Goal: Task Accomplishment & Management: Use online tool/utility

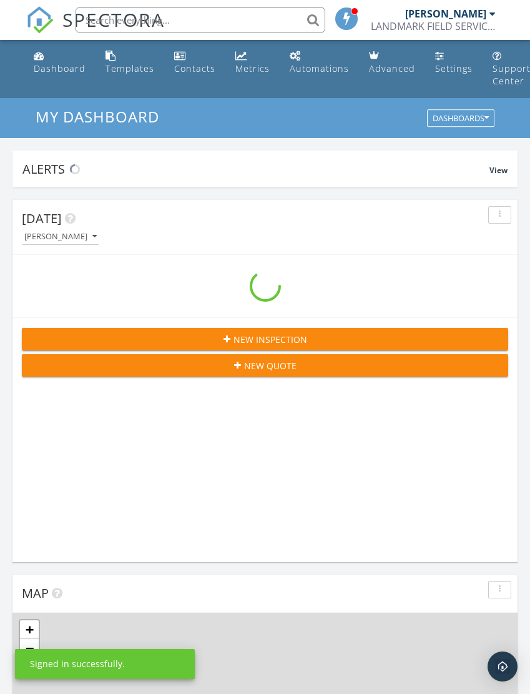
scroll to position [2135, 531]
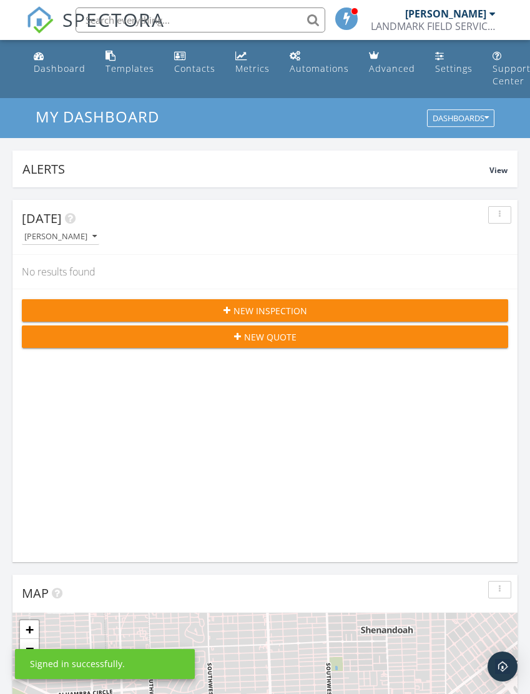
click at [492, 11] on div at bounding box center [492, 14] width 6 height 10
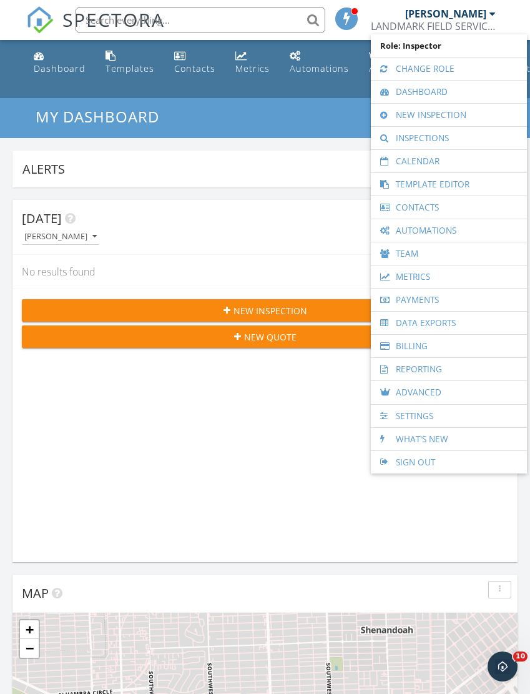
scroll to position [0, 0]
click at [433, 139] on link "Inspections" at bounding box center [449, 138] width 144 height 22
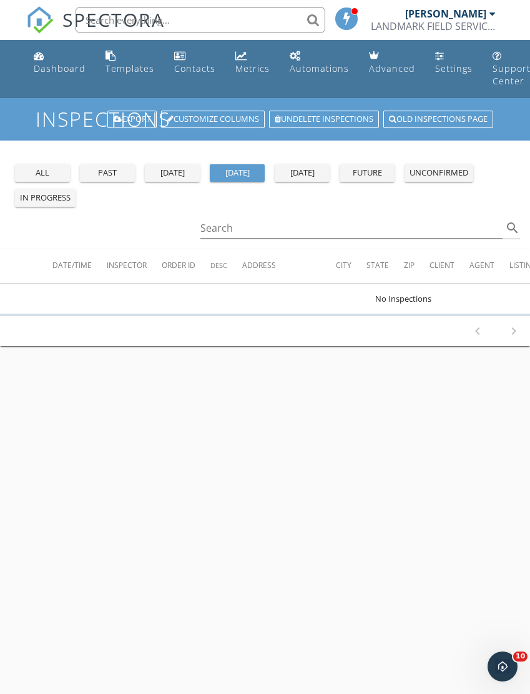
click at [51, 169] on div "all" at bounding box center [42, 173] width 45 height 12
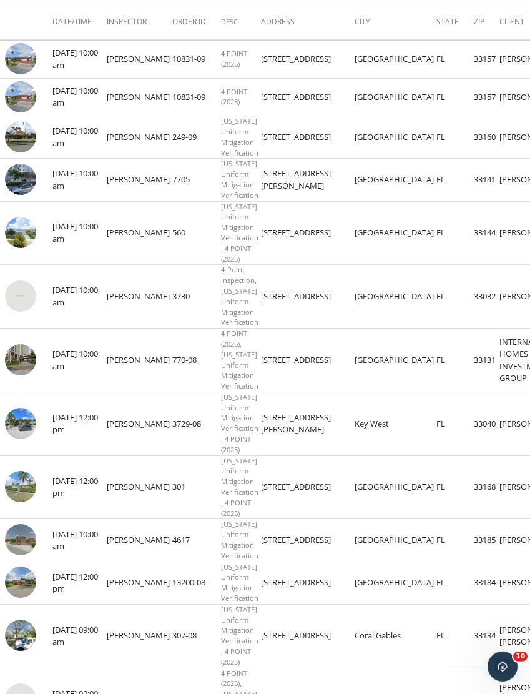
scroll to position [253, 0]
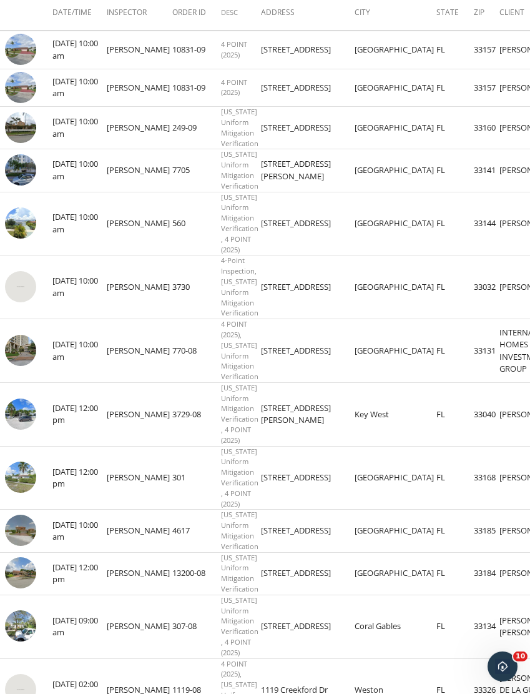
click at [21, 493] on img at bounding box center [20, 476] width 31 height 31
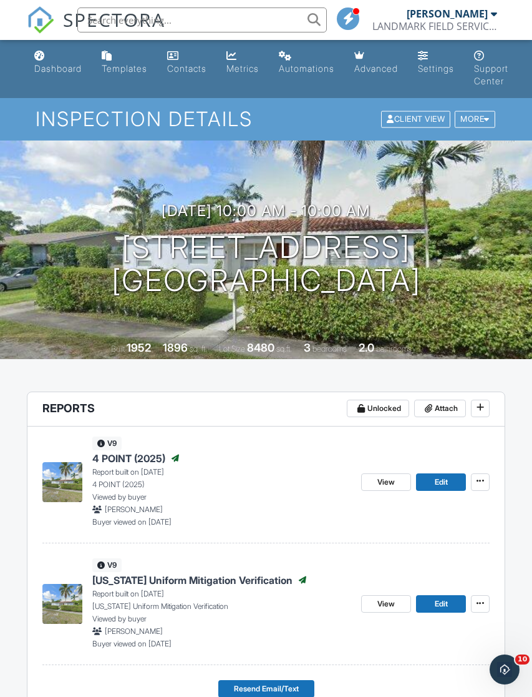
click at [139, 459] on span "4 POINT (2025)" at bounding box center [128, 458] width 73 height 14
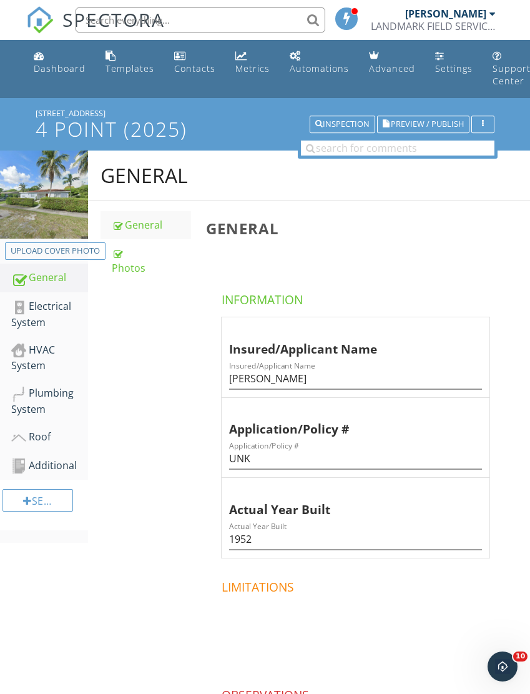
click at [49, 432] on div "Roof" at bounding box center [49, 437] width 77 height 16
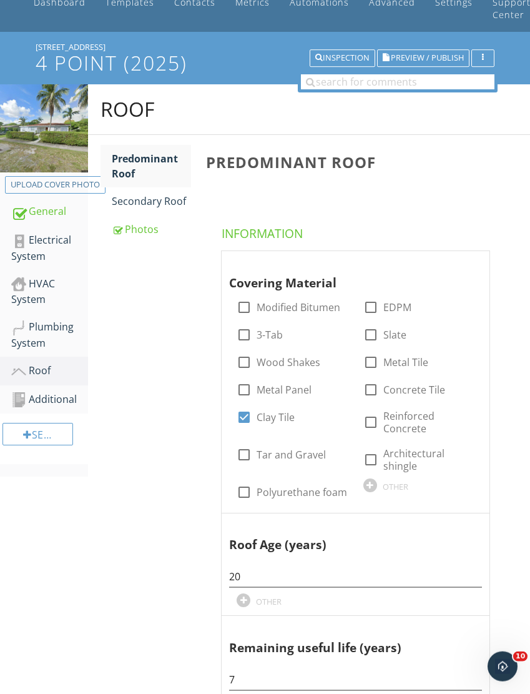
click at [147, 234] on div "Photos" at bounding box center [151, 229] width 79 height 15
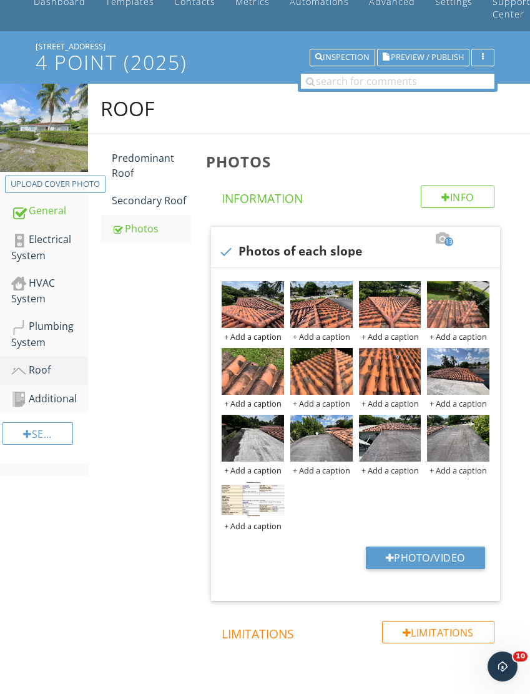
click at [271, 289] on img at bounding box center [253, 304] width 62 height 47
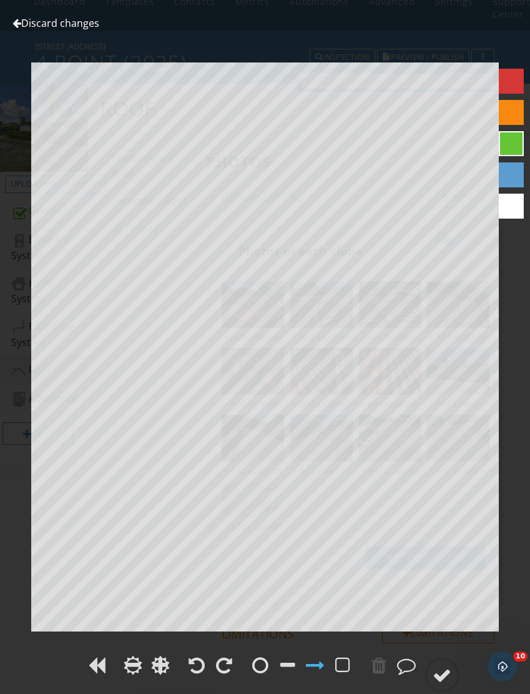
click at [40, 28] on link "Discard changes" at bounding box center [55, 23] width 87 height 14
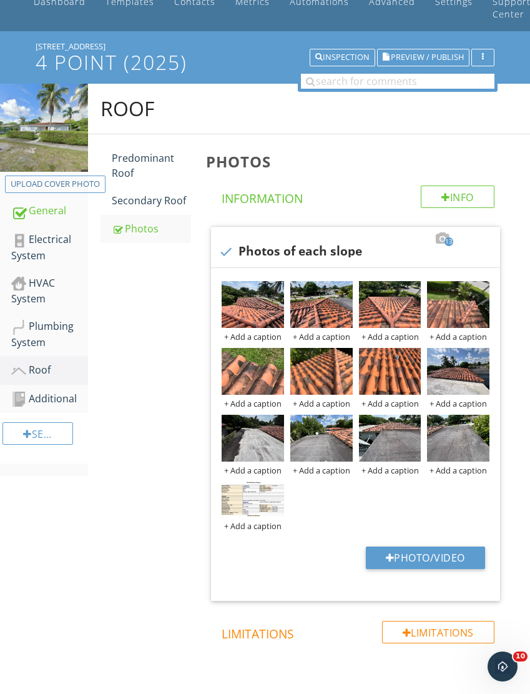
scroll to position [66, 0]
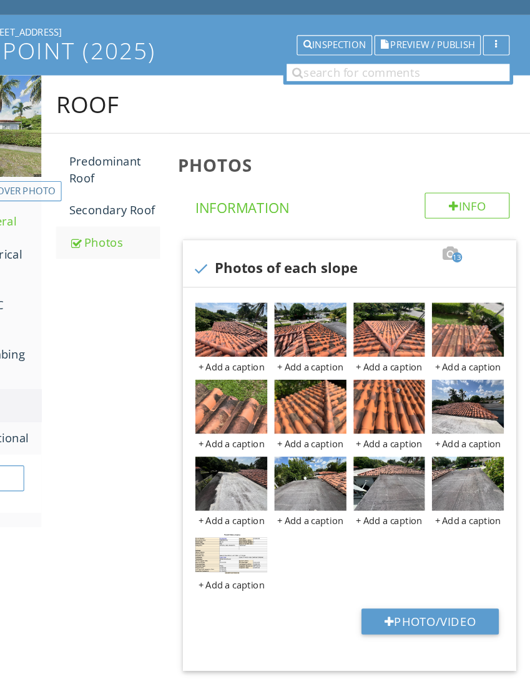
click at [0, 0] on div at bounding box center [0, 0] width 0 height 0
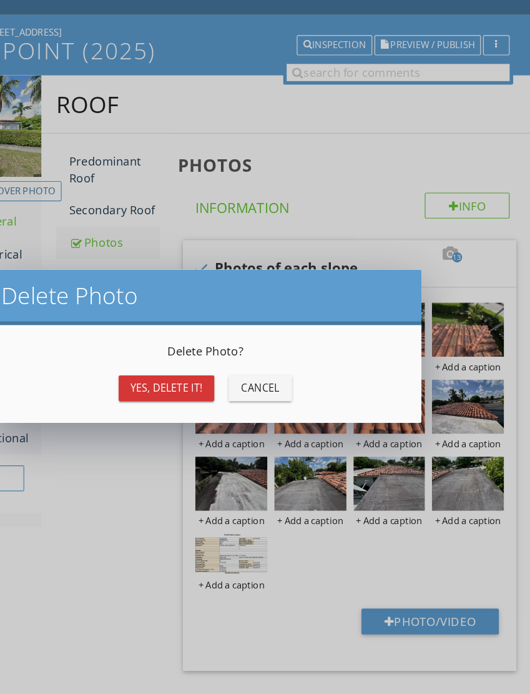
click at [165, 349] on div "Yes, Delete it!" at bounding box center [196, 355] width 63 height 13
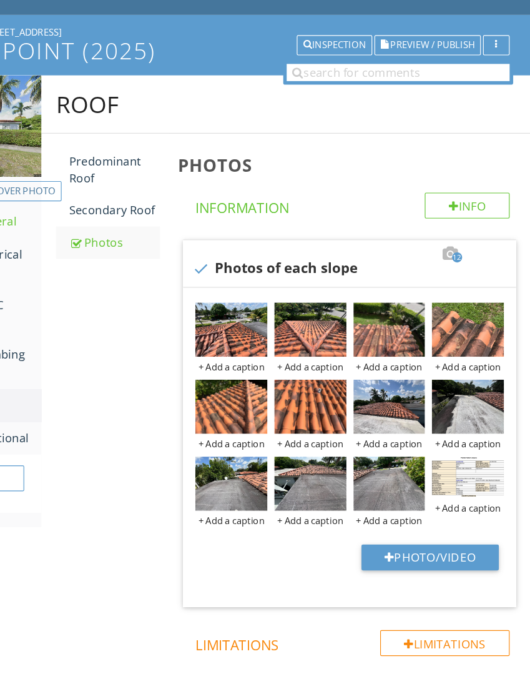
click at [0, 0] on div at bounding box center [0, 0] width 0 height 0
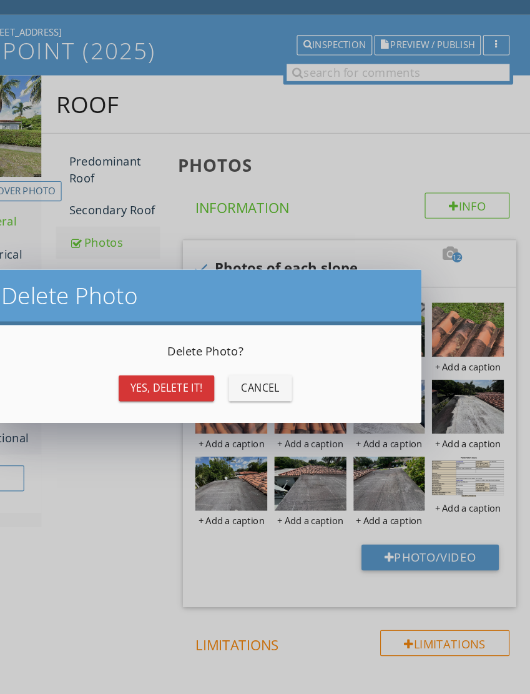
click at [165, 349] on div "Yes, Delete it!" at bounding box center [196, 355] width 63 height 13
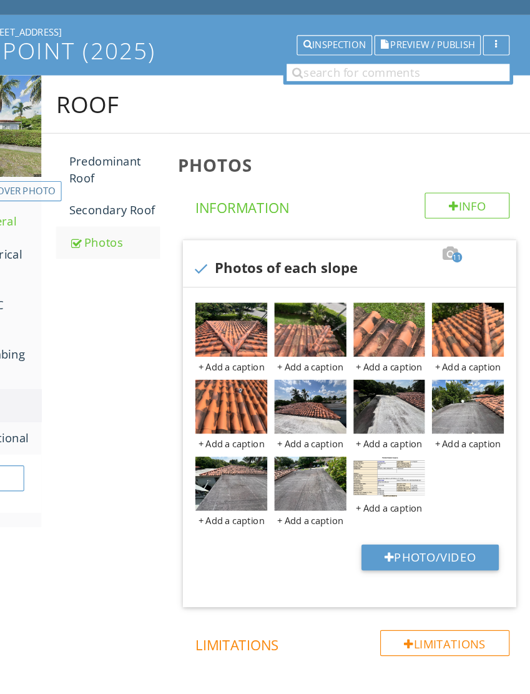
click at [0, 0] on div at bounding box center [0, 0] width 0 height 0
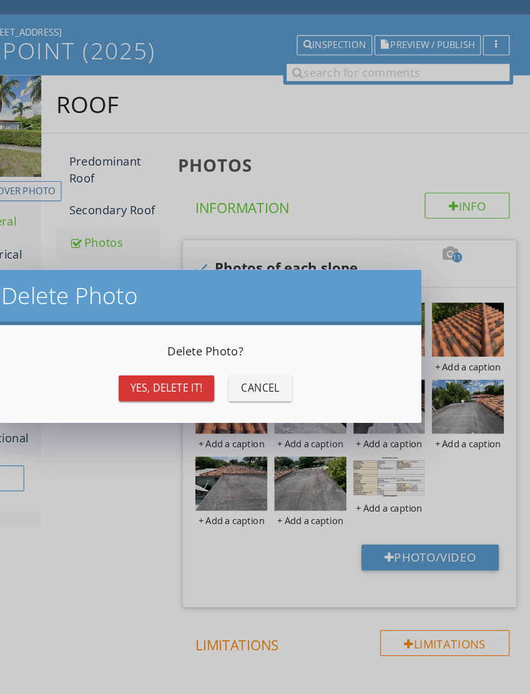
click at [165, 349] on div "Yes, Delete it!" at bounding box center [196, 355] width 63 height 13
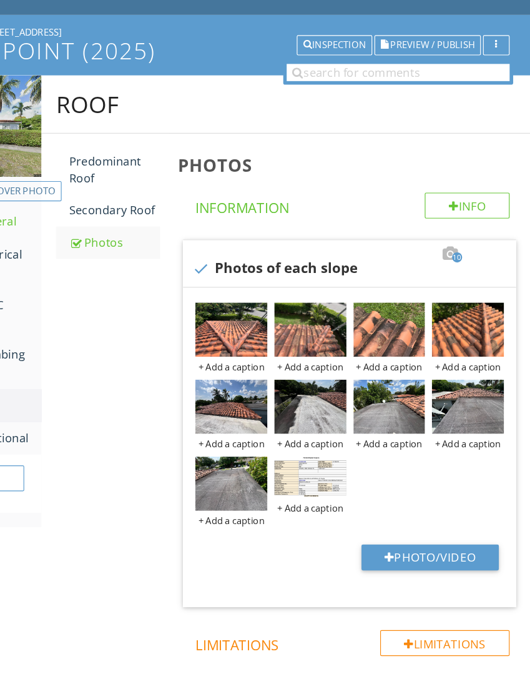
click at [0, 0] on div at bounding box center [0, 0] width 0 height 0
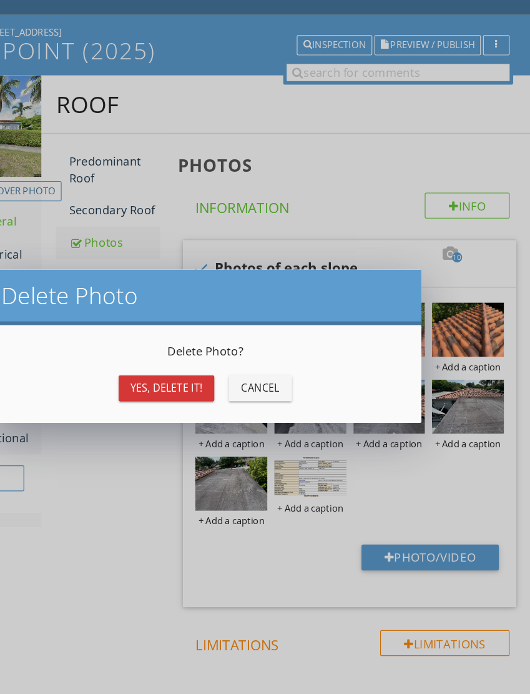
click at [165, 349] on div "Yes, Delete it!" at bounding box center [196, 355] width 63 height 13
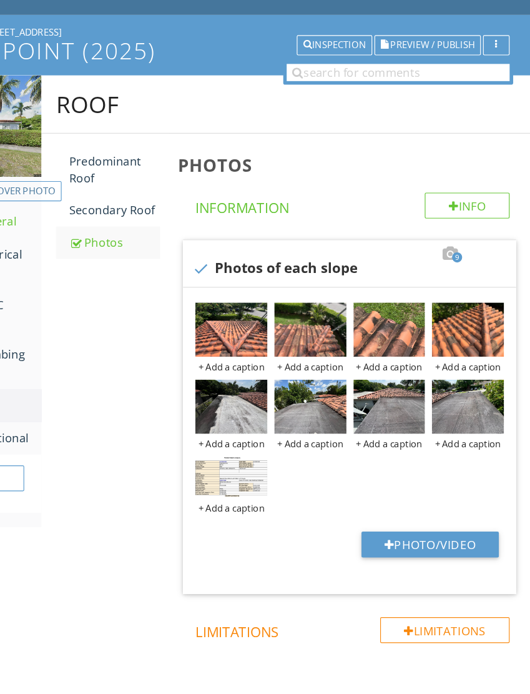
click at [0, 0] on div at bounding box center [0, 0] width 0 height 0
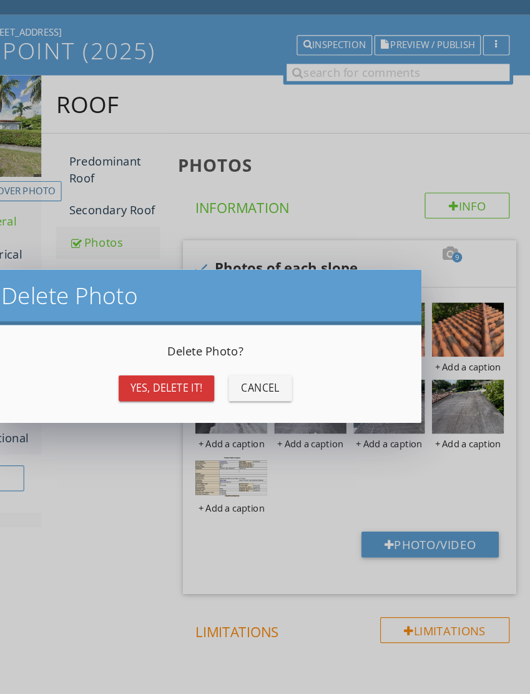
click at [165, 349] on div "Yes, Delete it!" at bounding box center [196, 355] width 63 height 13
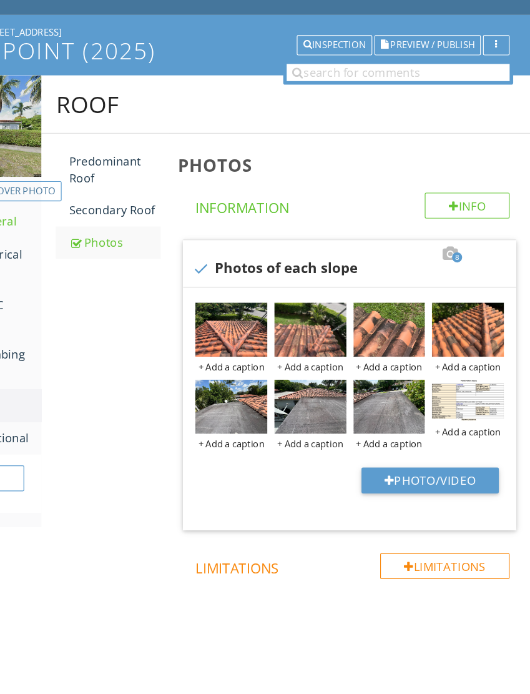
click at [222, 348] on img at bounding box center [253, 371] width 62 height 47
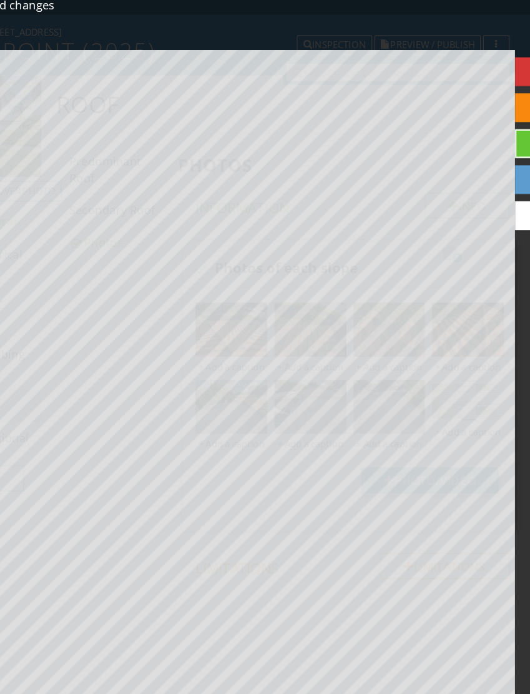
click at [17, 16] on link "Discard changes" at bounding box center [55, 23] width 87 height 14
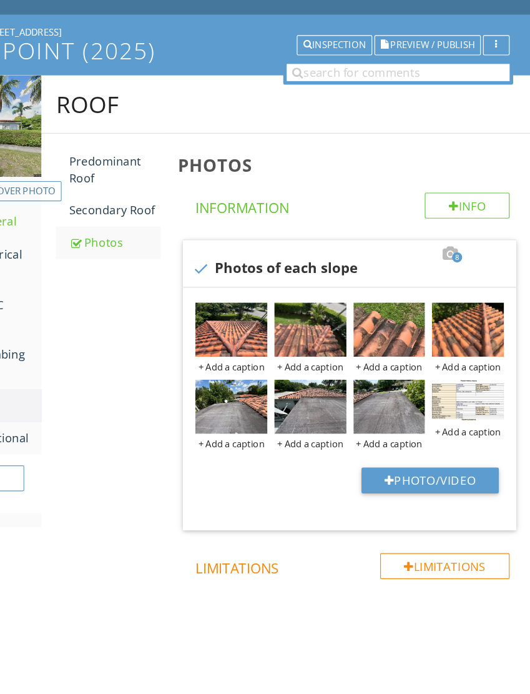
click at [0, 0] on div at bounding box center [0, 0] width 0 height 0
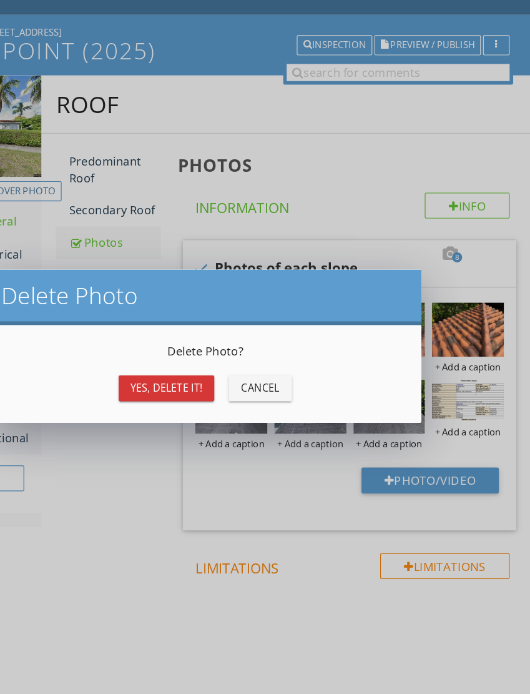
click at [165, 349] on div "Yes, Delete it!" at bounding box center [196, 355] width 63 height 13
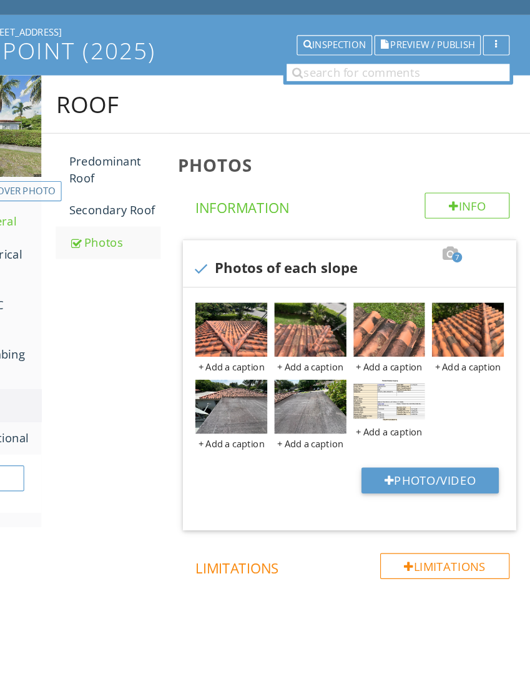
click at [0, 0] on div at bounding box center [0, 0] width 0 height 0
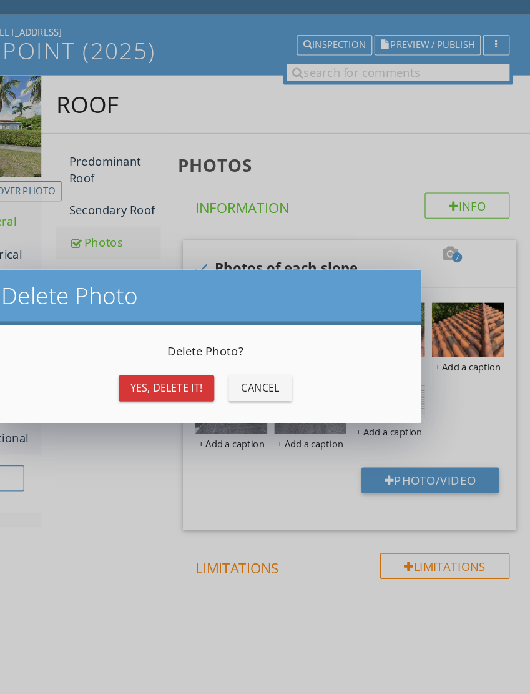
click at [165, 349] on div "Yes, Delete it!" at bounding box center [196, 355] width 63 height 13
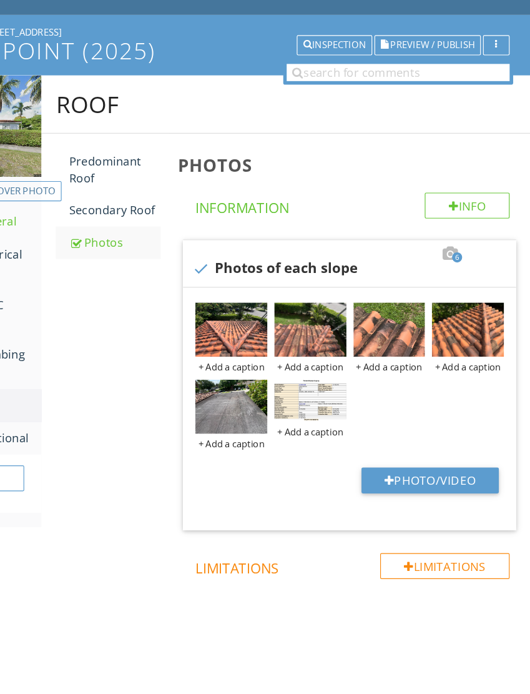
click at [0, 0] on div at bounding box center [0, 0] width 0 height 0
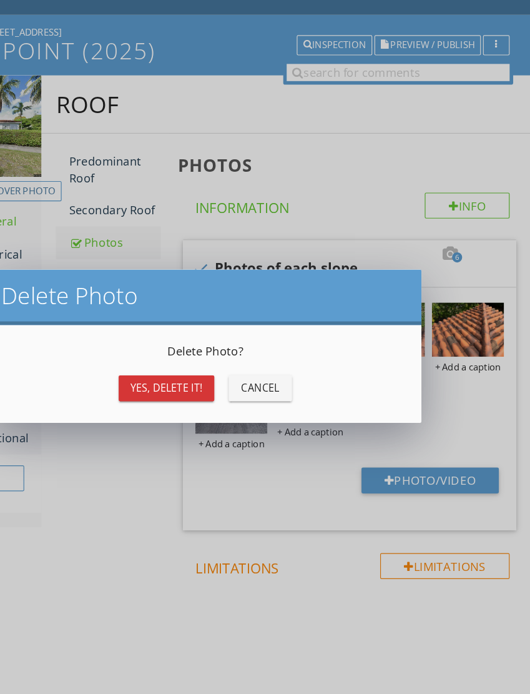
click at [165, 349] on div "Yes, Delete it!" at bounding box center [196, 355] width 63 height 13
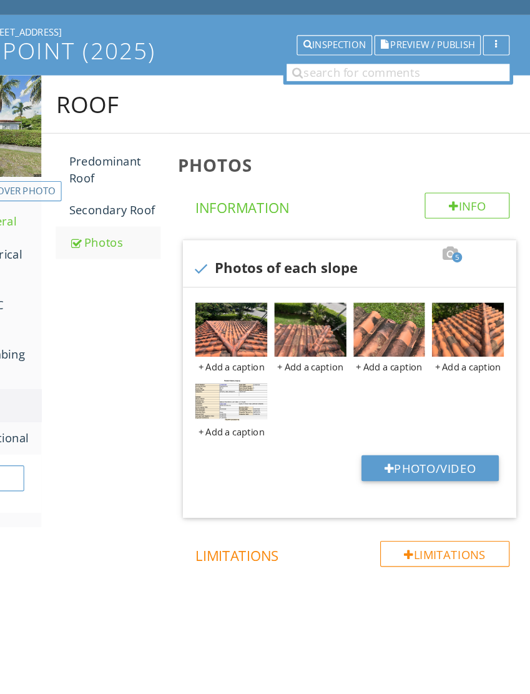
click at [0, 0] on div at bounding box center [0, 0] width 0 height 0
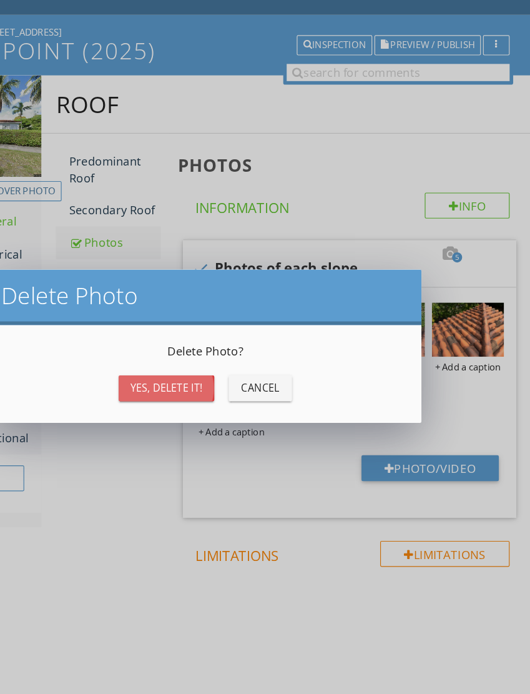
click at [165, 349] on div "Yes, Delete it!" at bounding box center [196, 355] width 63 height 13
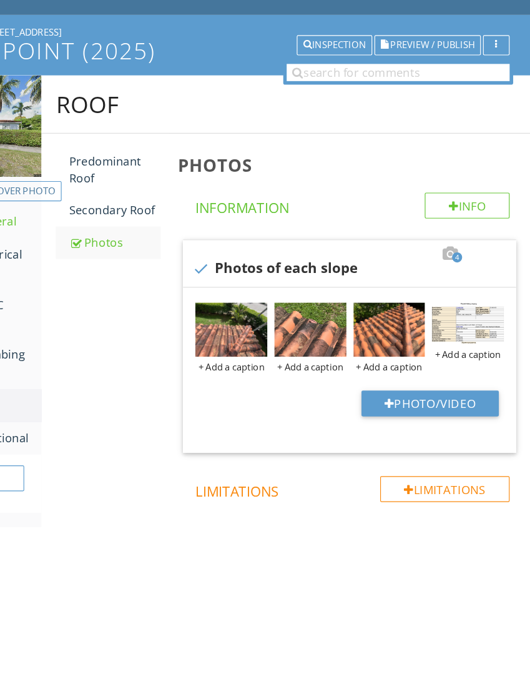
click at [224, 282] on img at bounding box center [253, 305] width 62 height 47
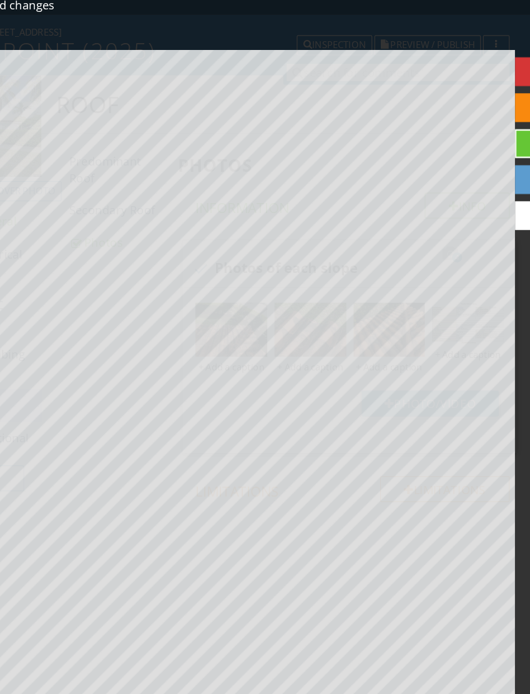
click at [19, 16] on link "Discard changes" at bounding box center [55, 23] width 87 height 14
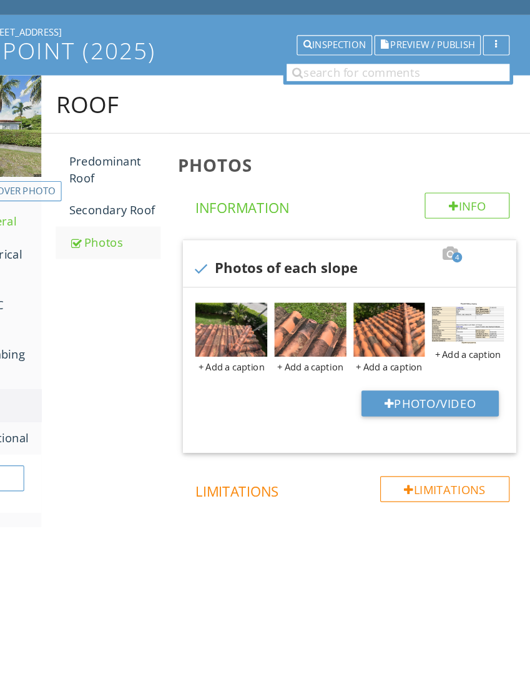
click at [0, 0] on div at bounding box center [0, 0] width 0 height 0
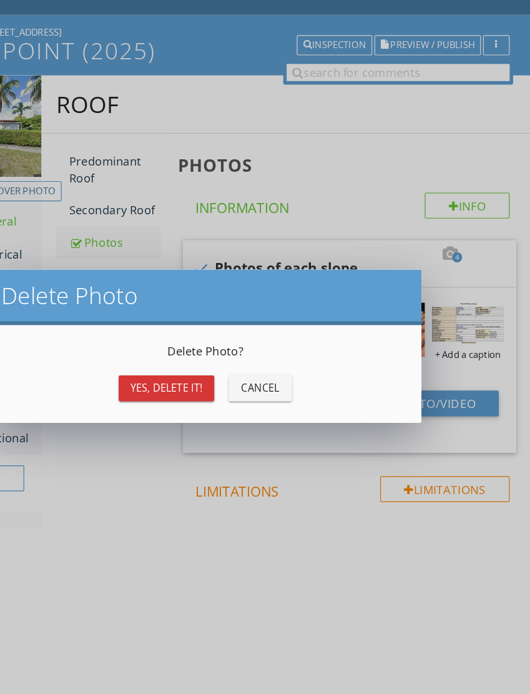
click at [165, 349] on div "Yes, Delete it!" at bounding box center [196, 355] width 63 height 13
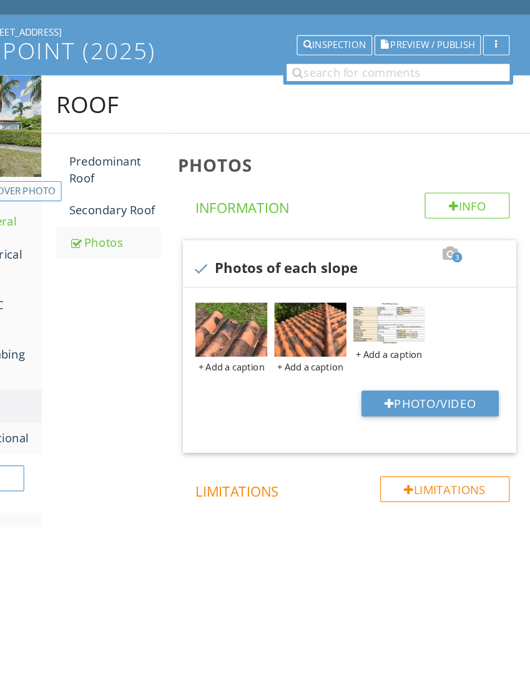
click at [0, 0] on div at bounding box center [0, 0] width 0 height 0
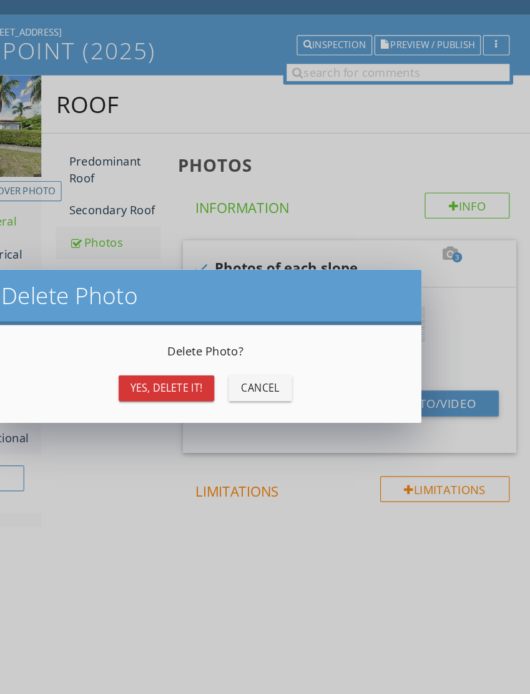
click at [165, 349] on div "Yes, Delete it!" at bounding box center [196, 355] width 63 height 13
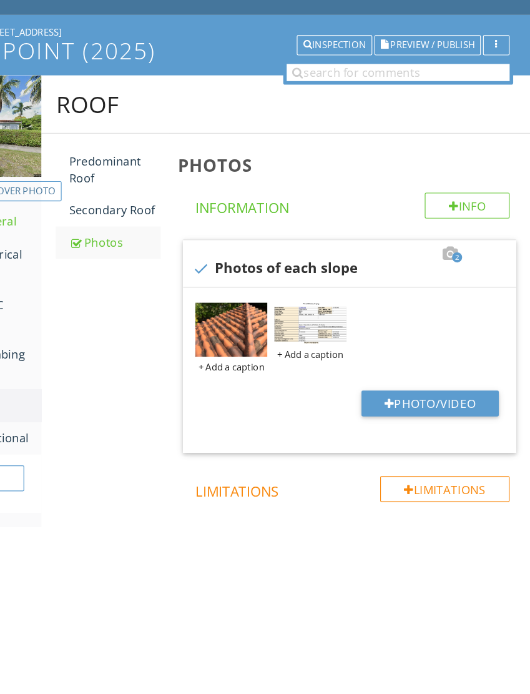
click at [0, 0] on div at bounding box center [0, 0] width 0 height 0
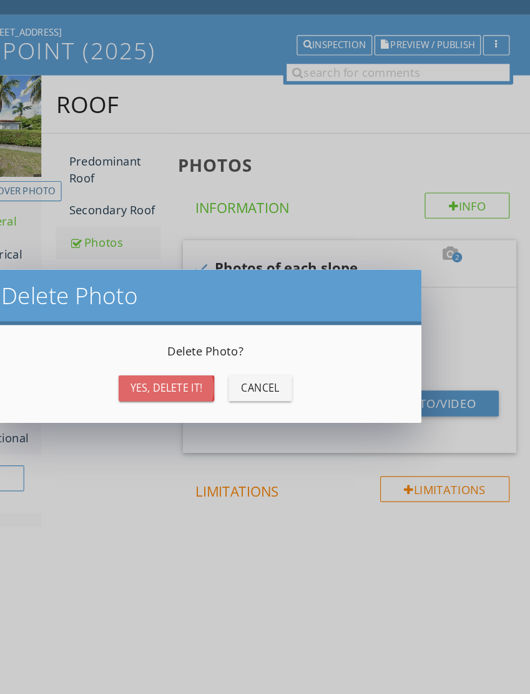
click at [165, 349] on div "Yes, Delete it!" at bounding box center [196, 355] width 63 height 13
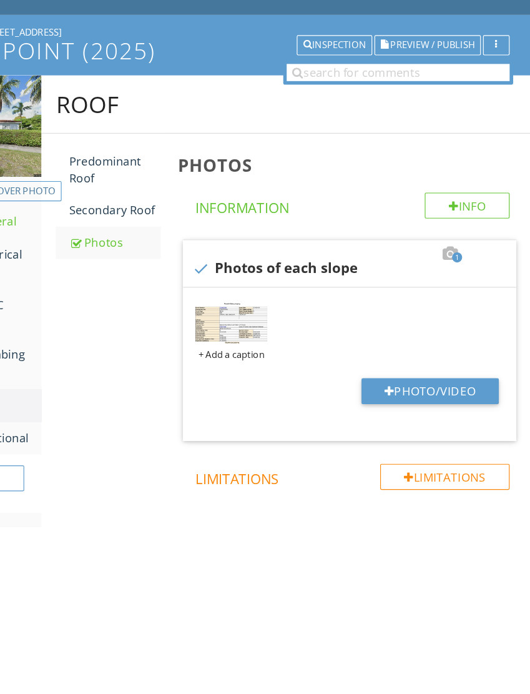
click at [367, 347] on button "Photo/Video" at bounding box center [425, 358] width 119 height 22
type input "C:\fakepath\dji_fly_20250926_145900_2_1758913391826_photo.jpeg"
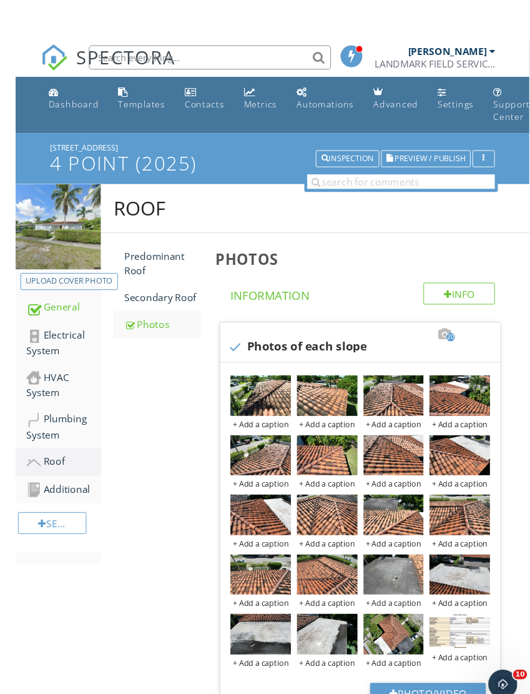
scroll to position [13, 1]
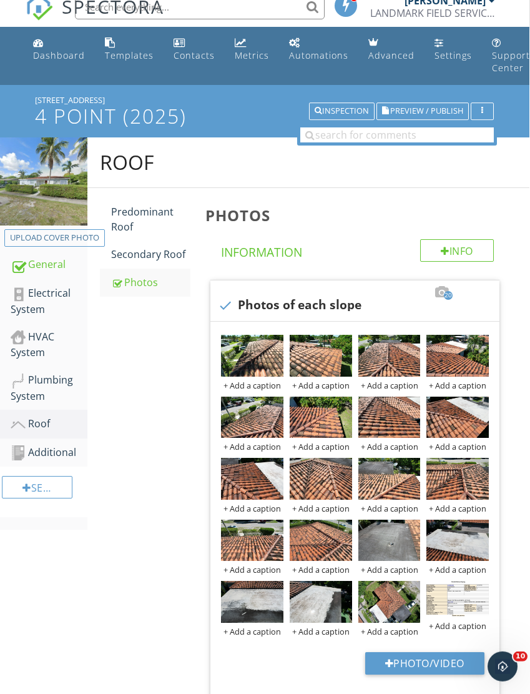
click at [142, 210] on div "Predominant Roof" at bounding box center [150, 219] width 79 height 30
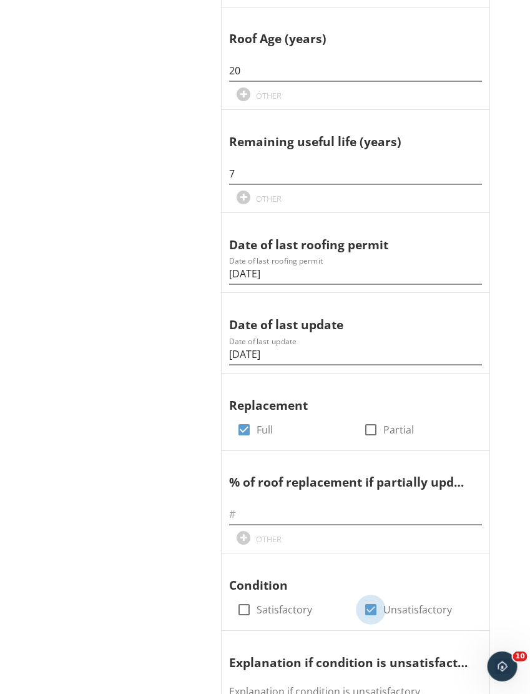
scroll to position [572, 1]
click at [371, 601] on div at bounding box center [370, 609] width 21 height 21
checkbox input "false"
click at [242, 600] on div at bounding box center [243, 609] width 21 height 21
checkbox input "true"
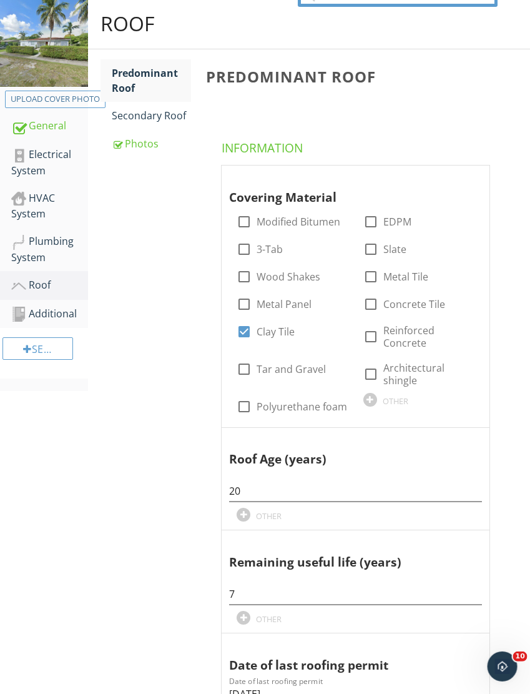
scroll to position [123, 0]
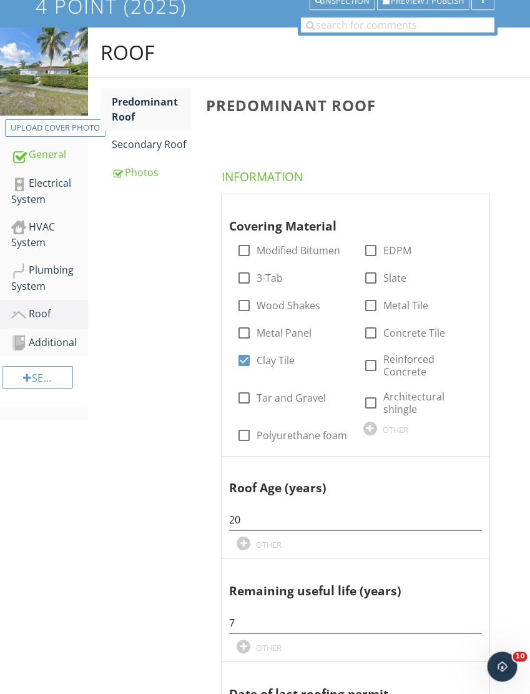
click at [170, 145] on div "Secondary Roof" at bounding box center [151, 144] width 79 height 15
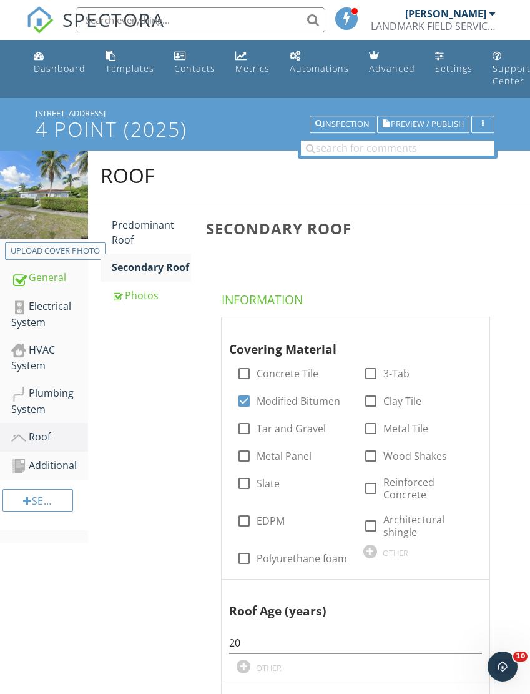
click at [404, 117] on button "Preview / Publish" at bounding box center [423, 123] width 92 height 17
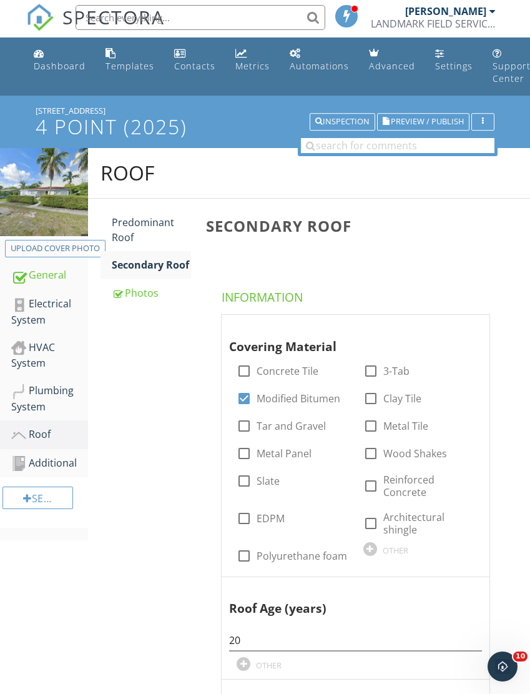
click at [135, 223] on div "Predominant Roof" at bounding box center [151, 230] width 79 height 30
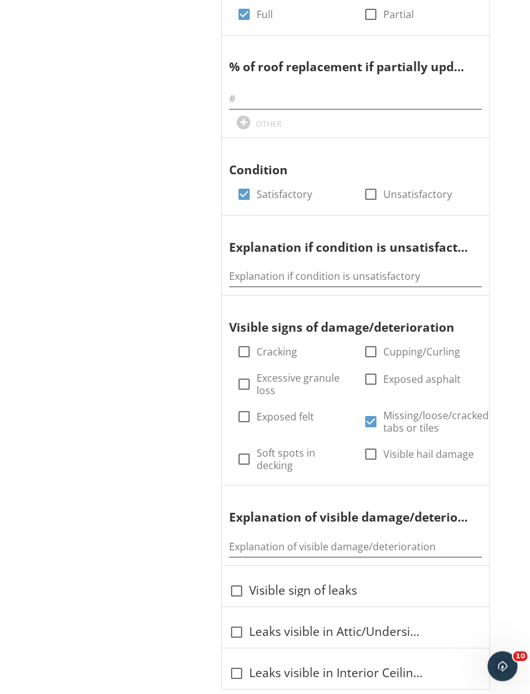
scroll to position [987, 0]
click at [368, 411] on div at bounding box center [370, 421] width 21 height 21
checkbox input "false"
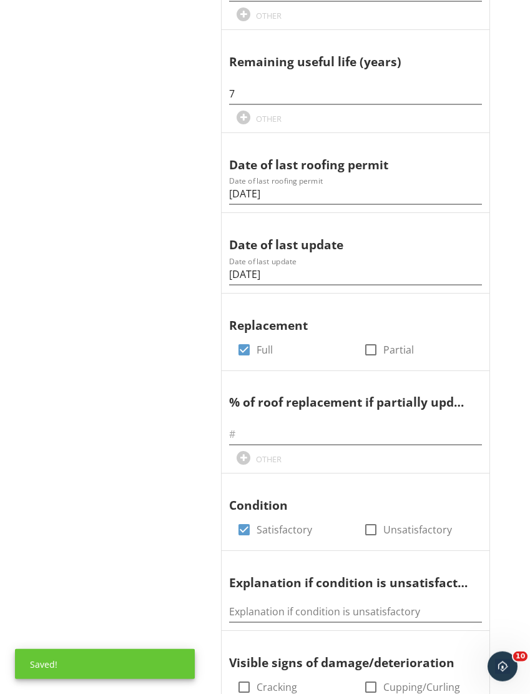
scroll to position [652, 0]
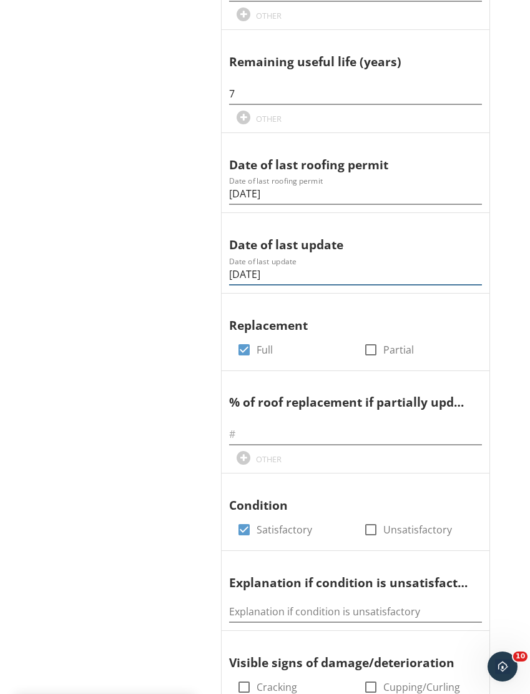
click at [243, 268] on input "03/15/2005" at bounding box center [355, 274] width 253 height 21
click at [238, 268] on input "03/15/2005" at bounding box center [355, 274] width 253 height 21
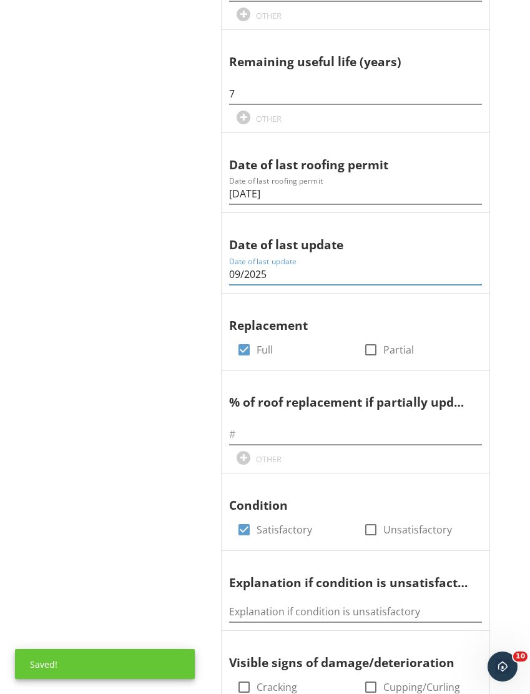
type input "09/2025"
click at [237, 428] on input "text" at bounding box center [355, 434] width 253 height 21
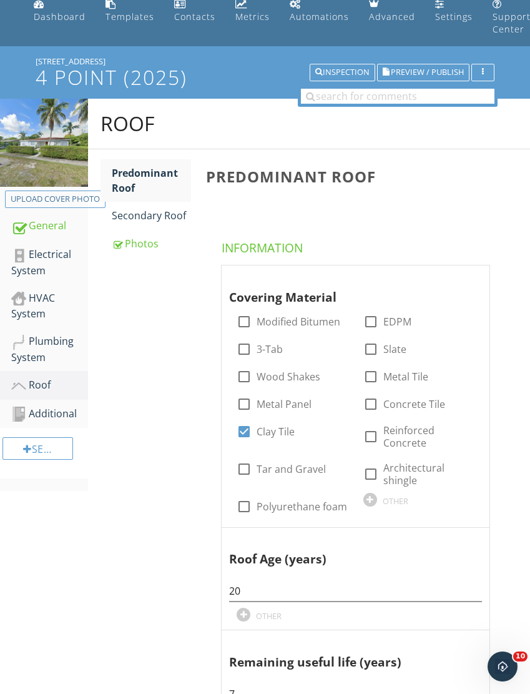
scroll to position [48, 0]
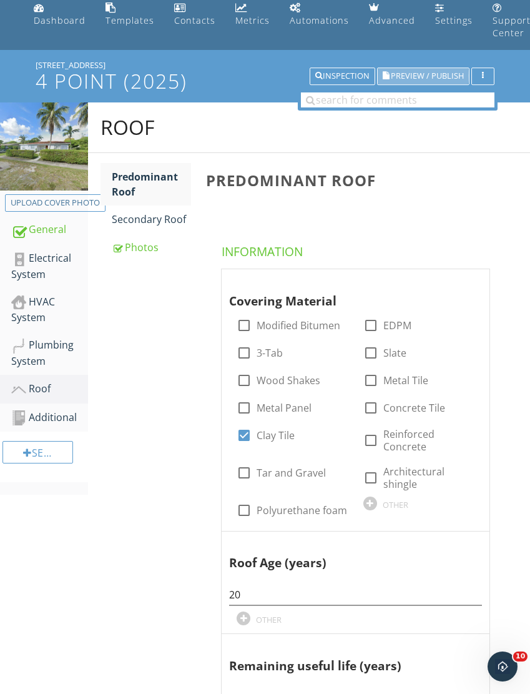
type input "3"
click at [416, 72] on span "Preview / Publish" at bounding box center [427, 76] width 73 height 8
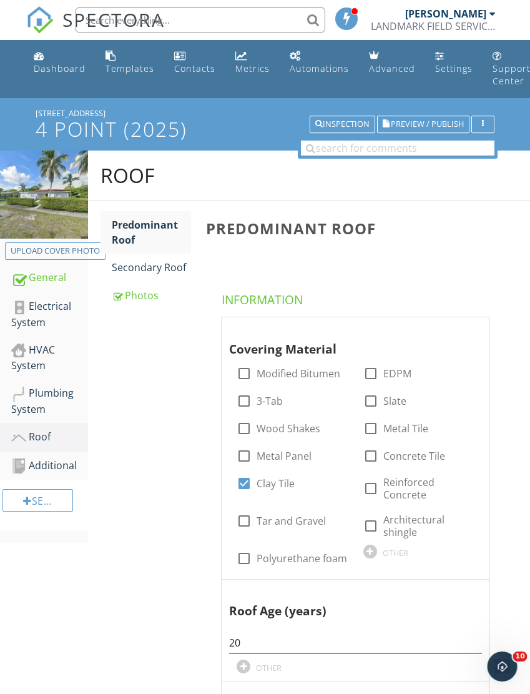
scroll to position [0, 1]
click at [413, 120] on span "Preview / Publish" at bounding box center [426, 124] width 73 height 8
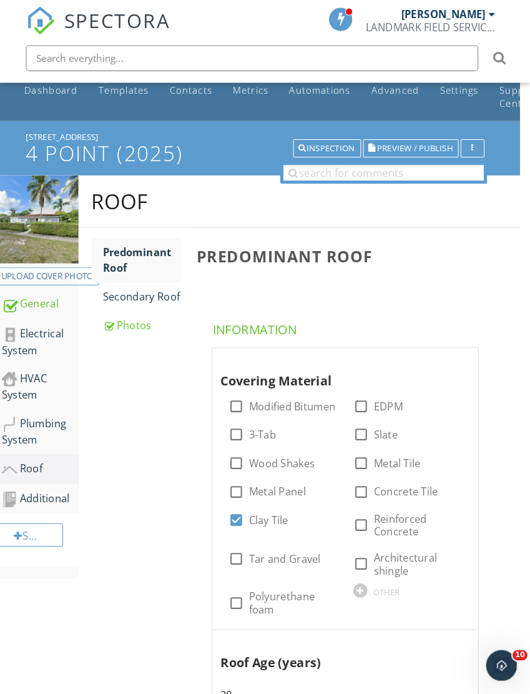
scroll to position [23, 1]
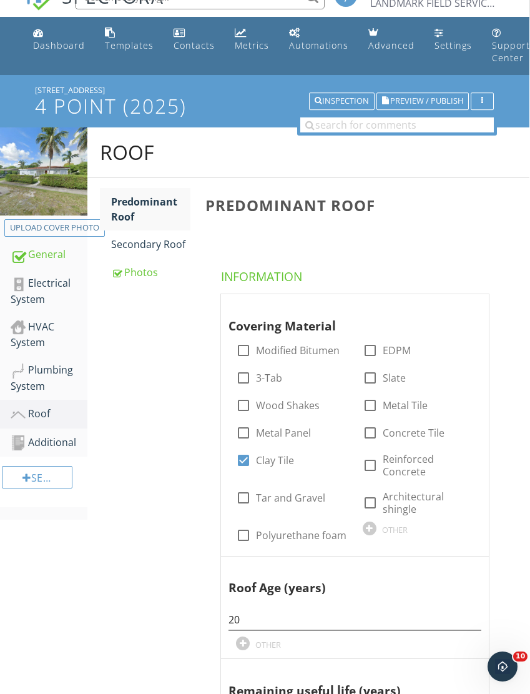
click at [134, 207] on div "Predominant Roof" at bounding box center [150, 209] width 79 height 30
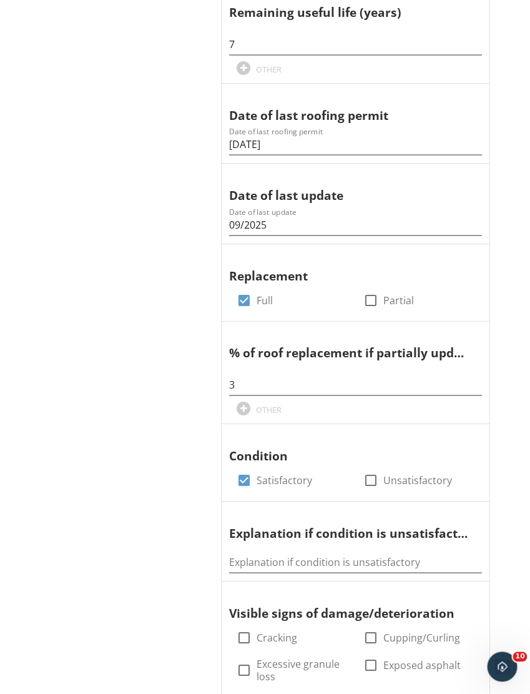
scroll to position [701, 1]
click at [373, 294] on div at bounding box center [370, 300] width 21 height 21
checkbox input "true"
click at [242, 295] on div at bounding box center [243, 300] width 21 height 21
checkbox input "false"
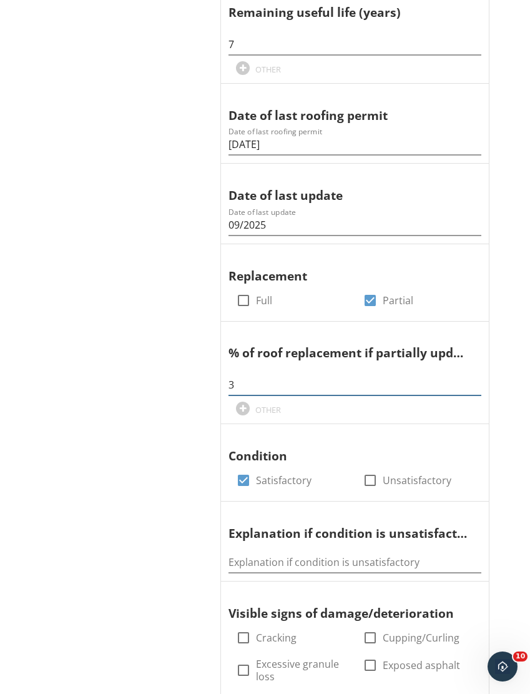
click at [237, 378] on input "3" at bounding box center [354, 385] width 253 height 21
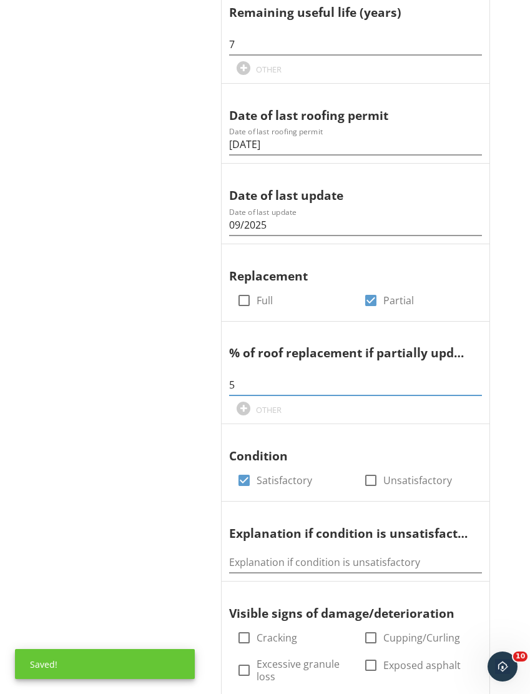
type input "5"
click at [123, 379] on div "Roof Predominant Roof Secondary Roof Photos Predominant Roof Information Coveri…" at bounding box center [309, 335] width 442 height 1773
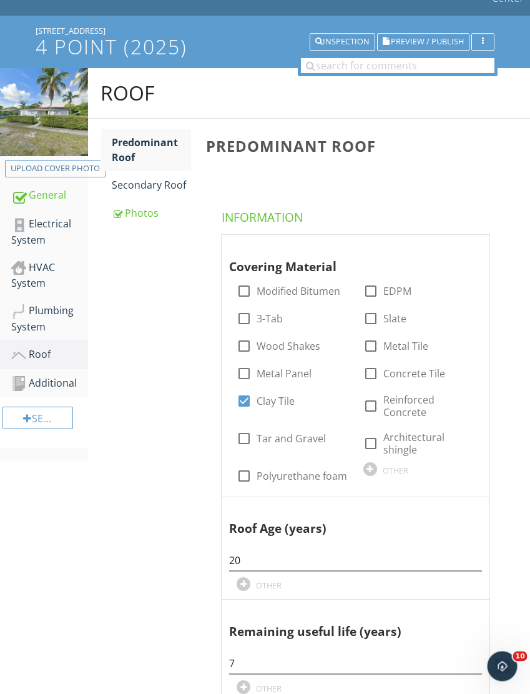
scroll to position [81, 0]
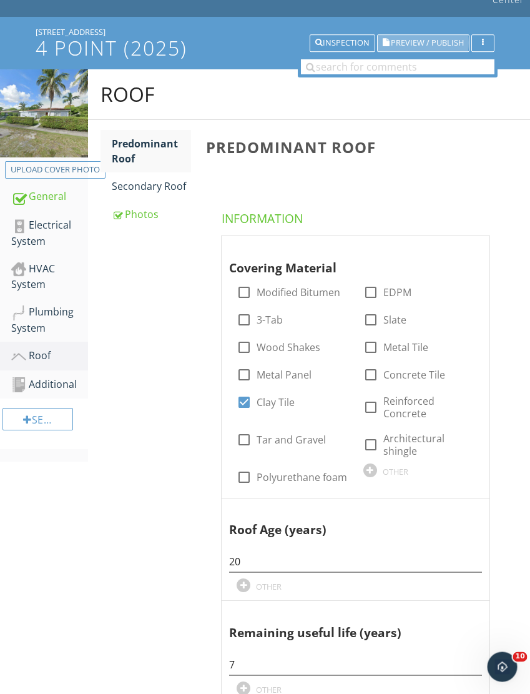
click at [411, 39] on span "Preview / Publish" at bounding box center [427, 43] width 73 height 8
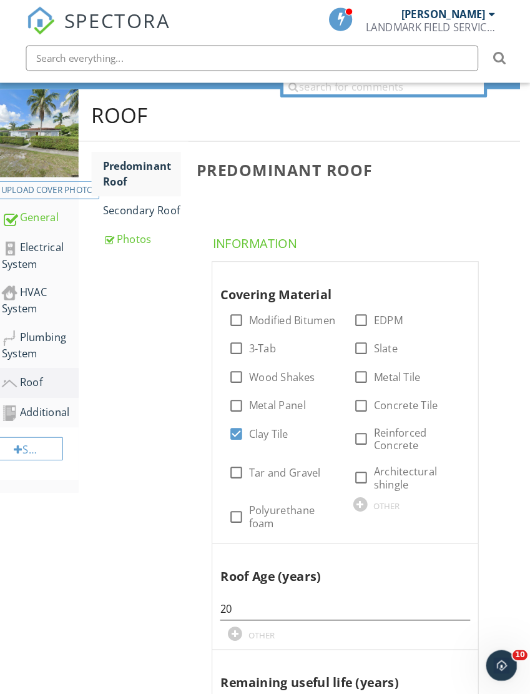
scroll to position [107, 1]
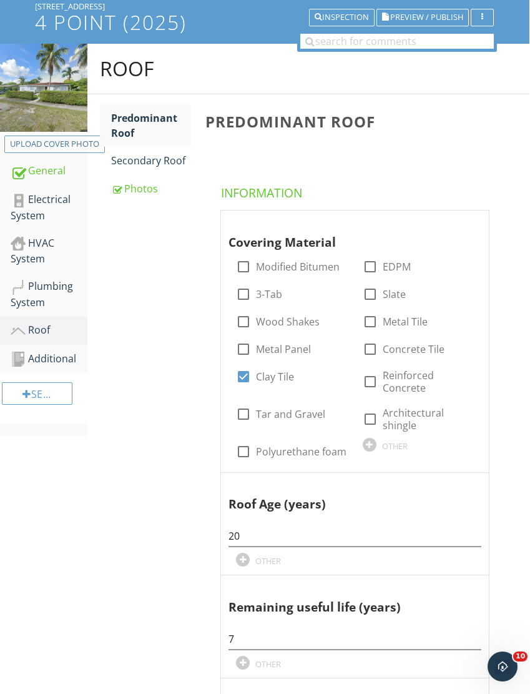
click at [340, 13] on div "Inspection" at bounding box center [342, 17] width 54 height 9
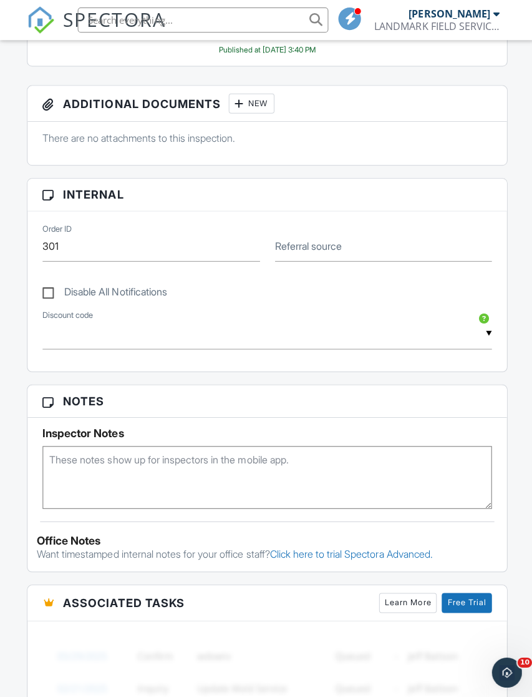
scroll to position [743, 0]
